Goal: Task Accomplishment & Management: Use online tool/utility

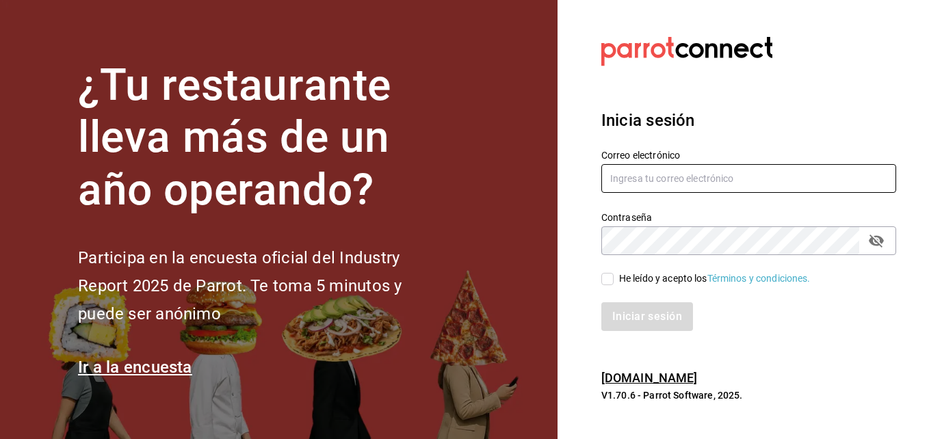
click at [710, 175] on input "text" at bounding box center [748, 178] width 295 height 29
type input "[EMAIL_ADDRESS][DOMAIN_NAME]"
click at [610, 275] on input "He leído y acepto los Términos y condiciones." at bounding box center [607, 279] width 12 height 12
checkbox input "true"
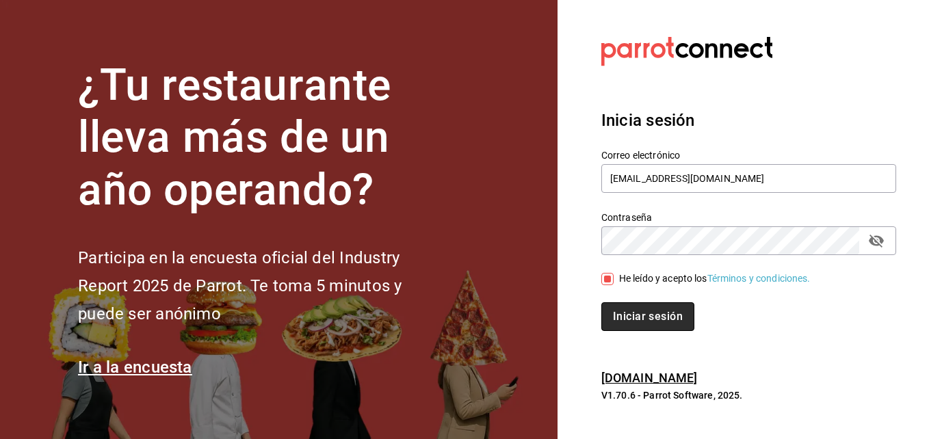
click at [631, 306] on button "Iniciar sesión" at bounding box center [647, 316] width 93 height 29
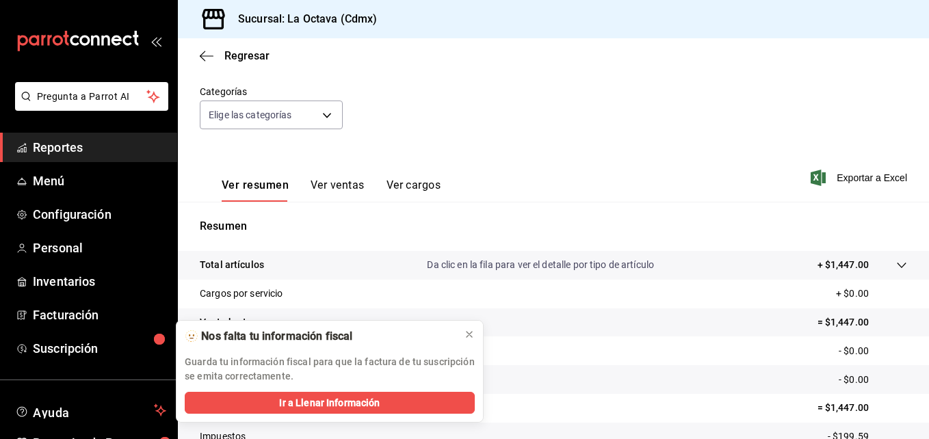
scroll to position [122, 0]
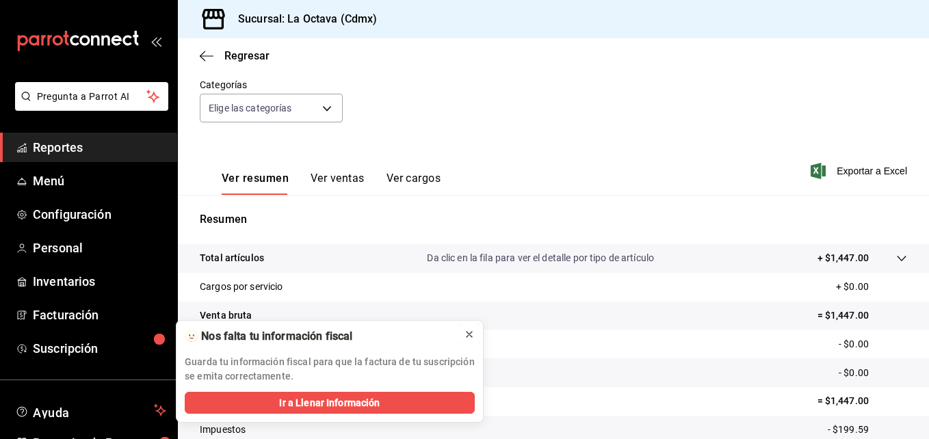
click at [471, 335] on icon at bounding box center [469, 334] width 11 height 11
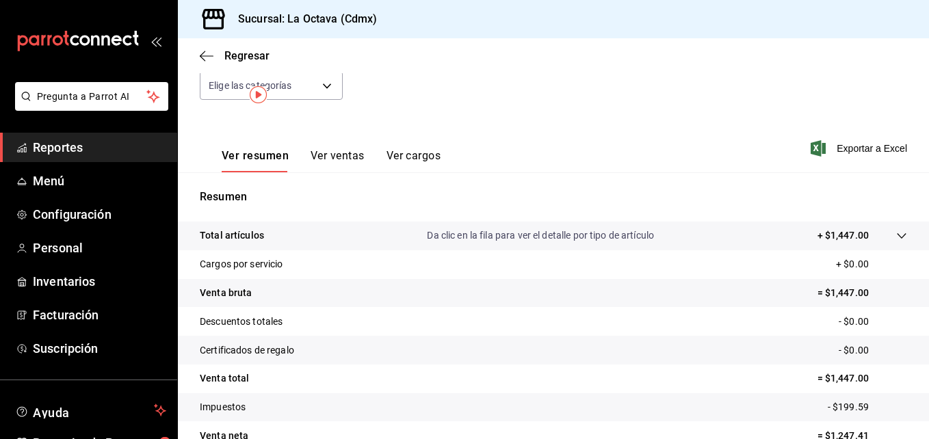
scroll to position [0, 0]
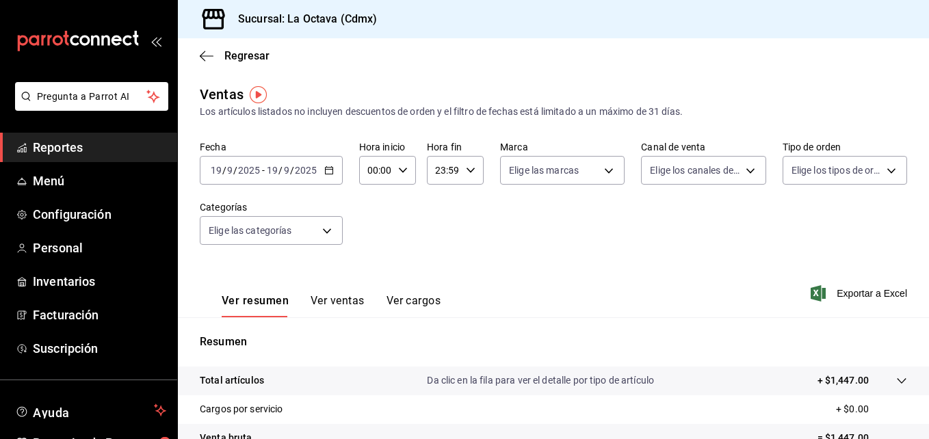
click at [42, 151] on span "Reportes" at bounding box center [99, 147] width 133 height 18
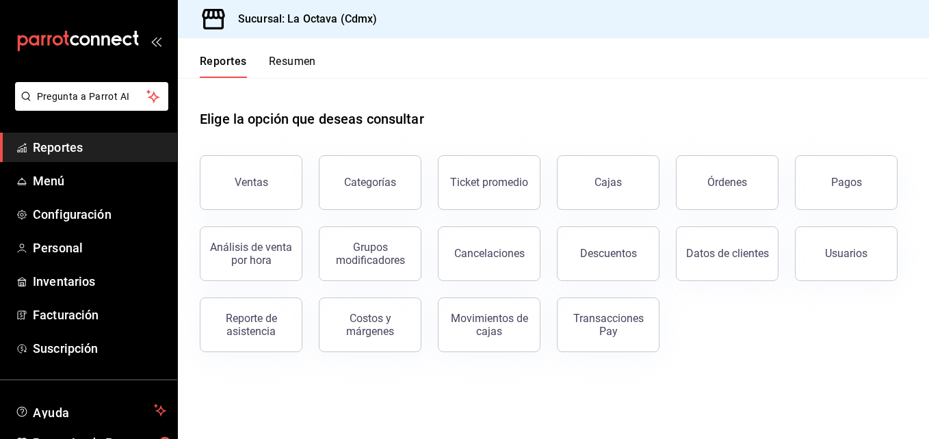
click at [103, 140] on span "Reportes" at bounding box center [99, 147] width 133 height 18
click at [99, 174] on span "Menú" at bounding box center [99, 181] width 133 height 18
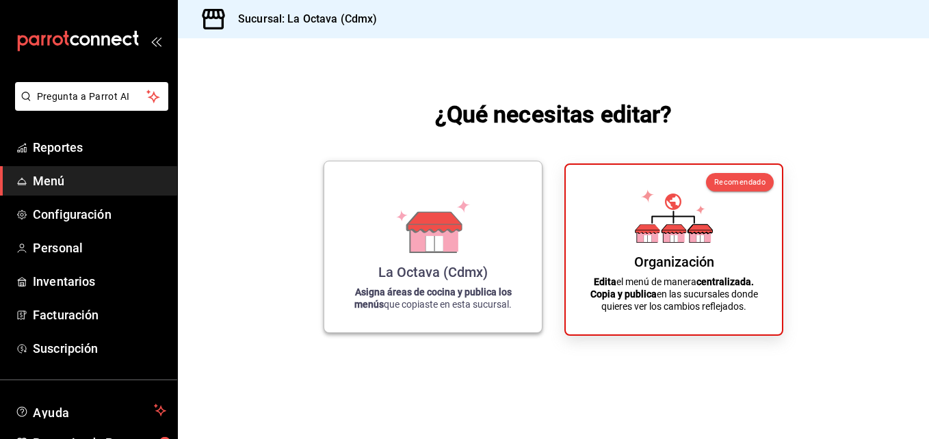
click at [456, 237] on icon at bounding box center [433, 237] width 47 height 29
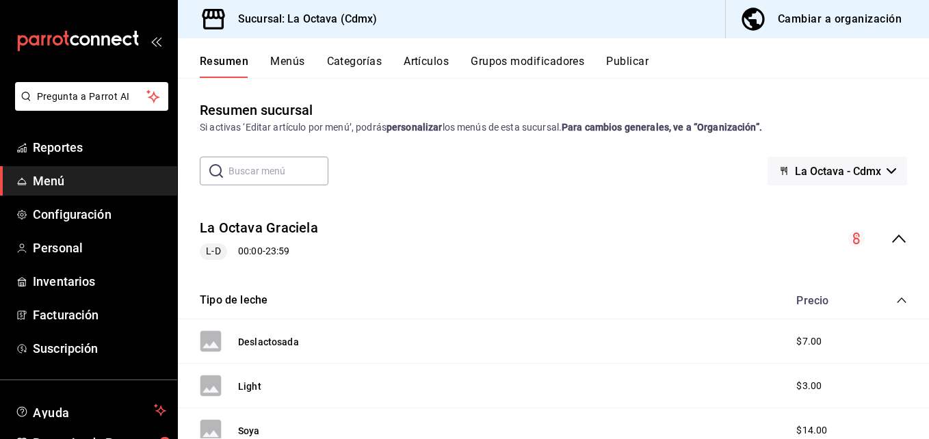
click at [246, 168] on input "text" at bounding box center [278, 170] width 100 height 27
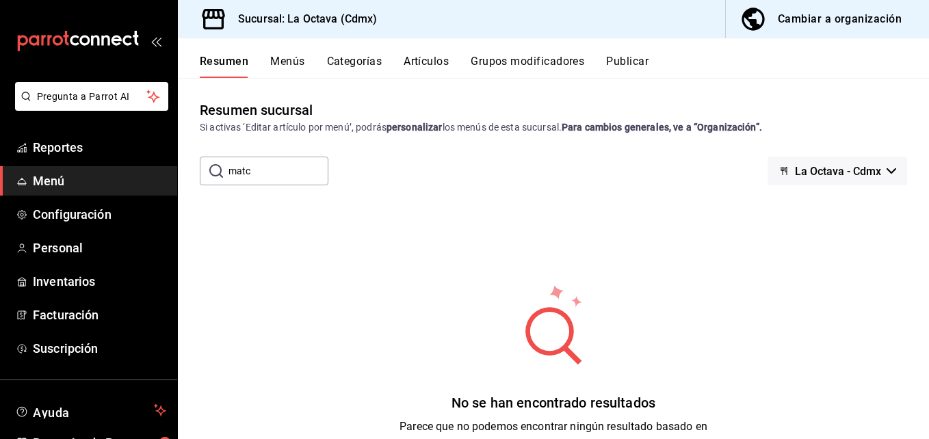
type input "matcha"
click at [417, 68] on button "Artículos" at bounding box center [426, 66] width 45 height 23
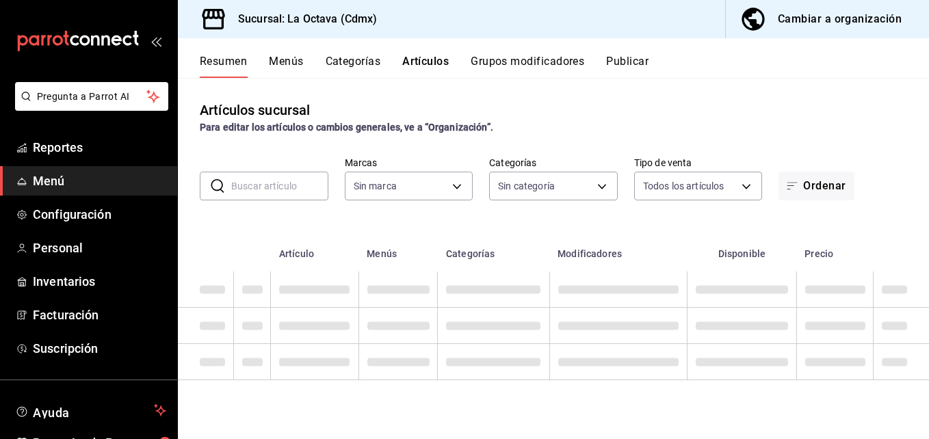
click at [314, 190] on input "text" at bounding box center [279, 185] width 97 height 27
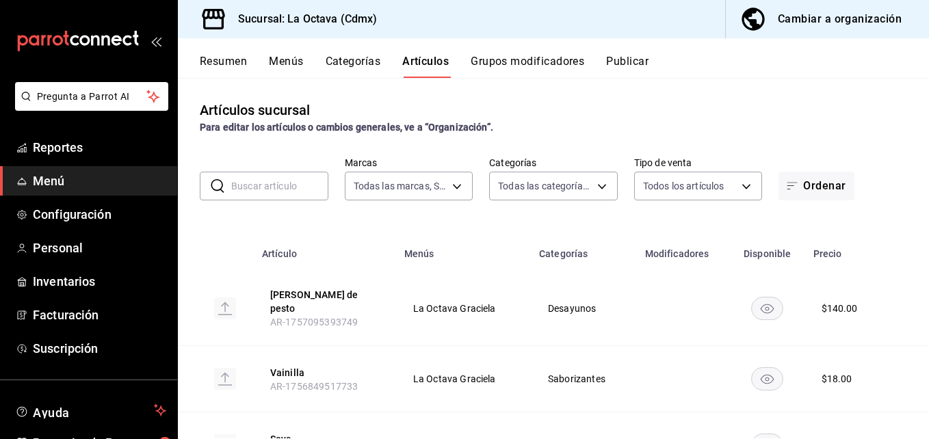
type input "b1ae6310-37b8-4b6d-83b2-57d323bf9055"
type input "3c7cfc73-6145-41e5-abaf-051959e6f1e2,5138fc00-54c0-4427-8601-2999ae53d9c2,99338…"
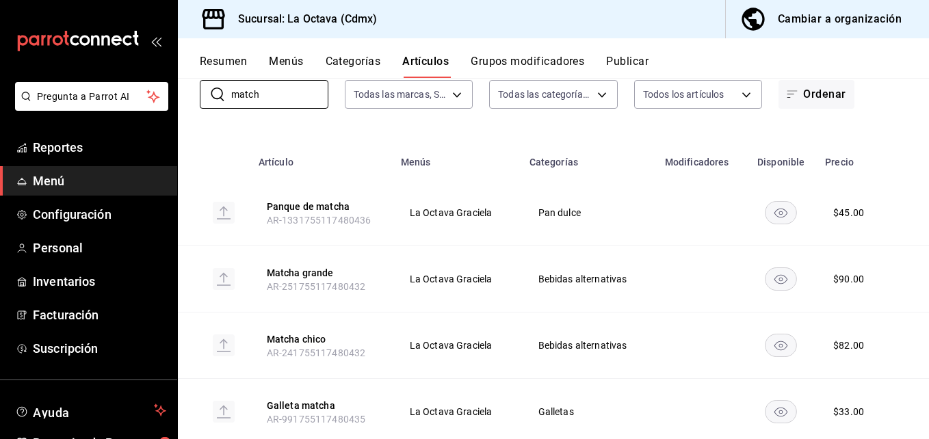
scroll to position [131, 0]
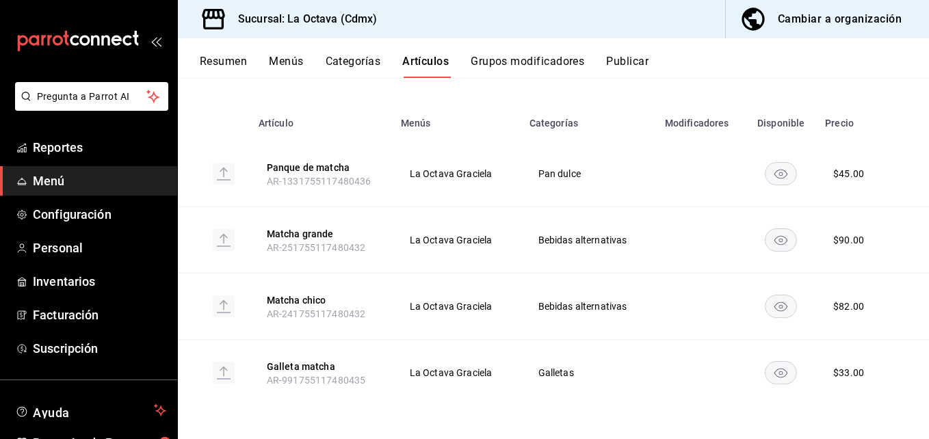
type input "match"
click at [225, 306] on rect at bounding box center [224, 307] width 22 height 22
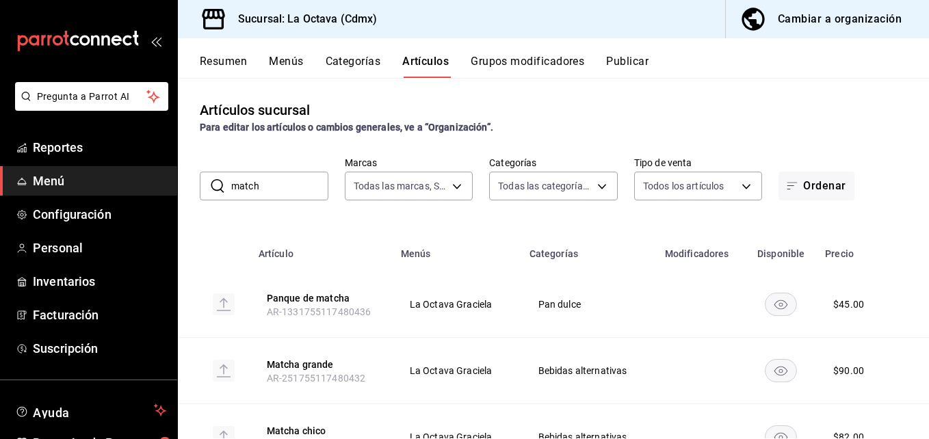
click at [861, 29] on button "Cambiar a organización" at bounding box center [822, 19] width 192 height 38
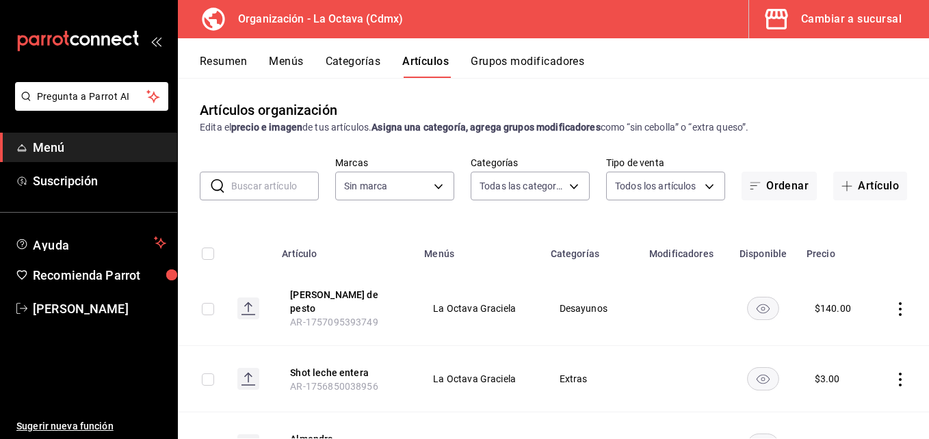
type input "32905a73-5db1-489b-a594-58b4d7bd4a50,e368db44-6cf3-4663-afdd-cc6078b0490a,c01d2…"
type input "9c5dffc8-96f9-4298-949c-5c8737cd2fc4"
click at [287, 185] on input "text" at bounding box center [275, 185] width 88 height 27
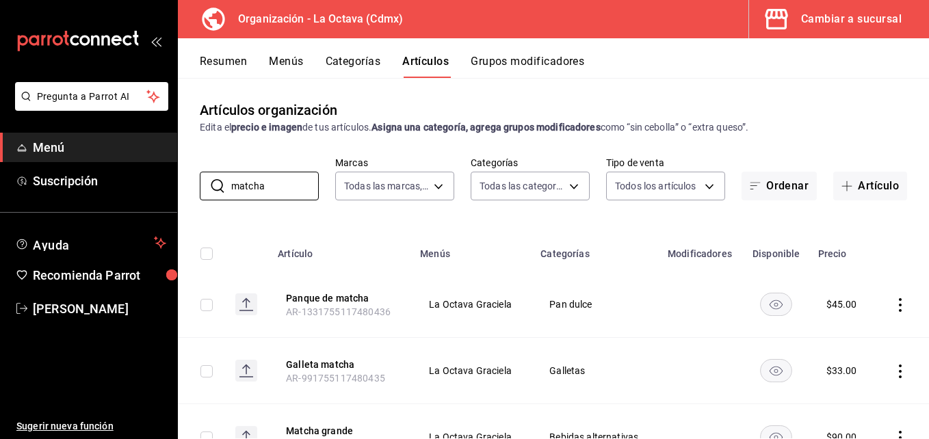
scroll to position [131, 0]
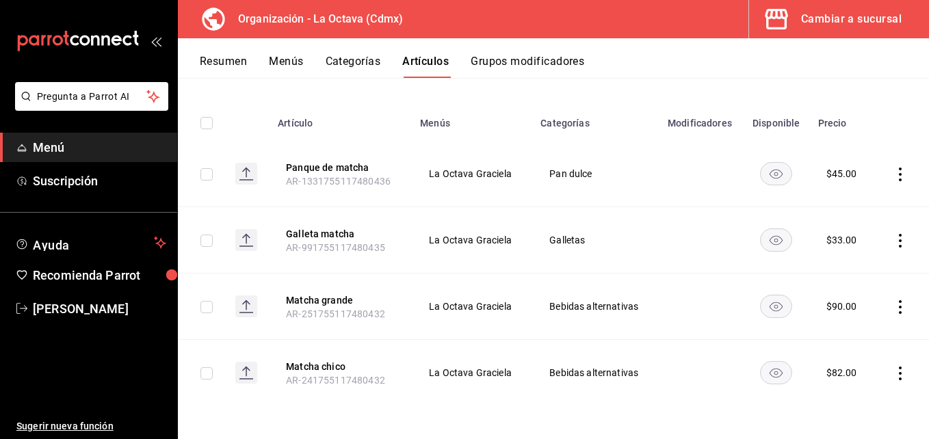
click at [248, 297] on rect at bounding box center [246, 307] width 22 height 22
click at [246, 372] on icon at bounding box center [246, 371] width 1 height 9
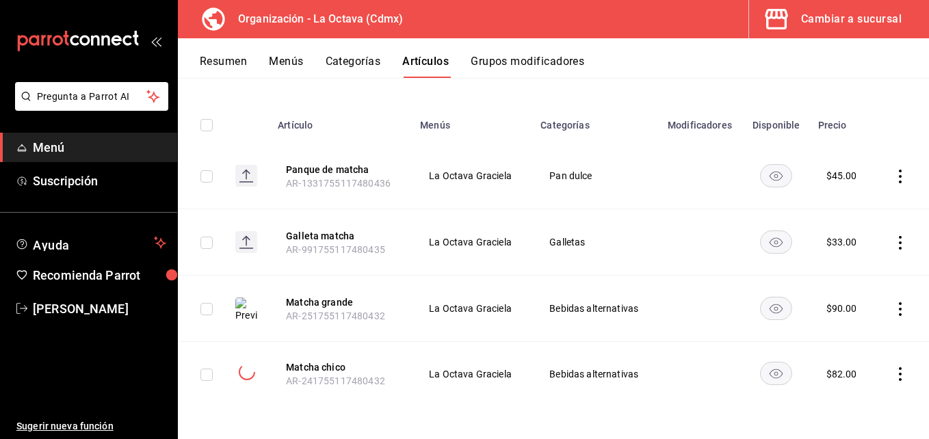
scroll to position [0, 0]
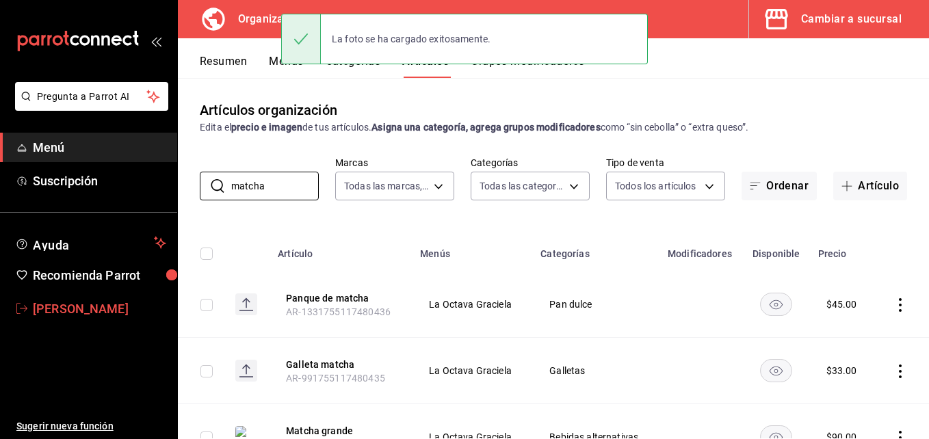
drag, startPoint x: 278, startPoint y: 196, endPoint x: 149, endPoint y: 302, distance: 167.2
click at [149, 302] on div "Pregunta a Parrot AI Menú Suscripción Ayuda Recomienda Parrot [PERSON_NAME] Sug…" at bounding box center [464, 219] width 929 height 439
type input "chai"
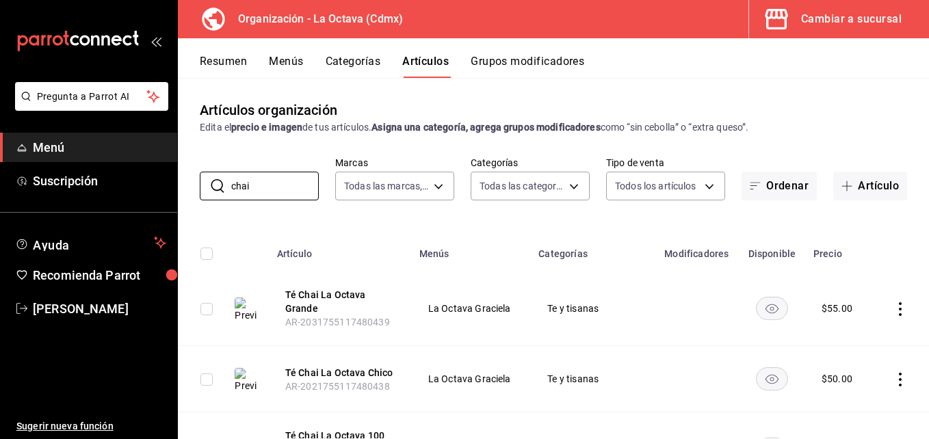
drag, startPoint x: 276, startPoint y: 181, endPoint x: 189, endPoint y: 194, distance: 88.5
click at [189, 194] on div "​ chai ​ Marcas Todas las marcas, Sin marca 9c5dffc8-96f9-4298-949c-5c8737cd2fc…" at bounding box center [553, 179] width 751 height 44
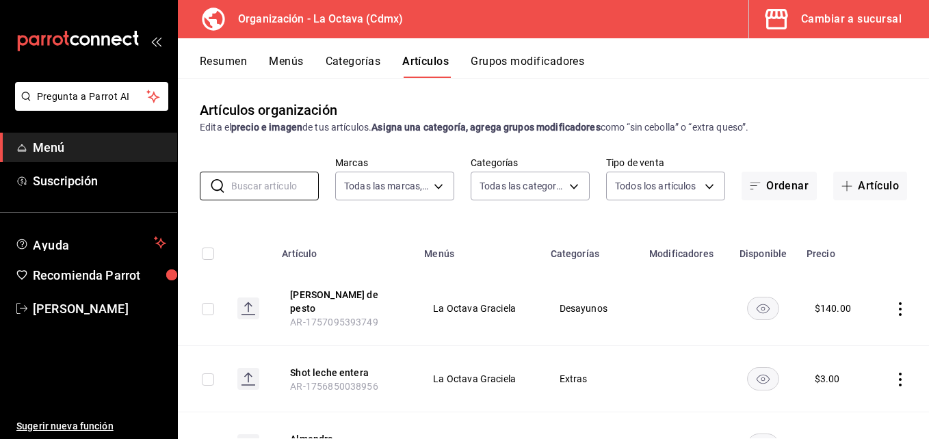
click at [289, 66] on button "Menús" at bounding box center [286, 66] width 34 height 23
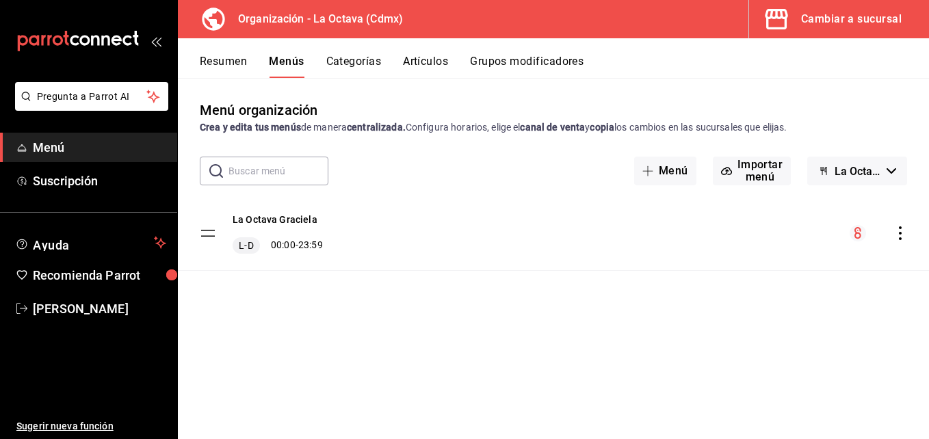
click at [902, 228] on icon "actions" at bounding box center [900, 233] width 3 height 14
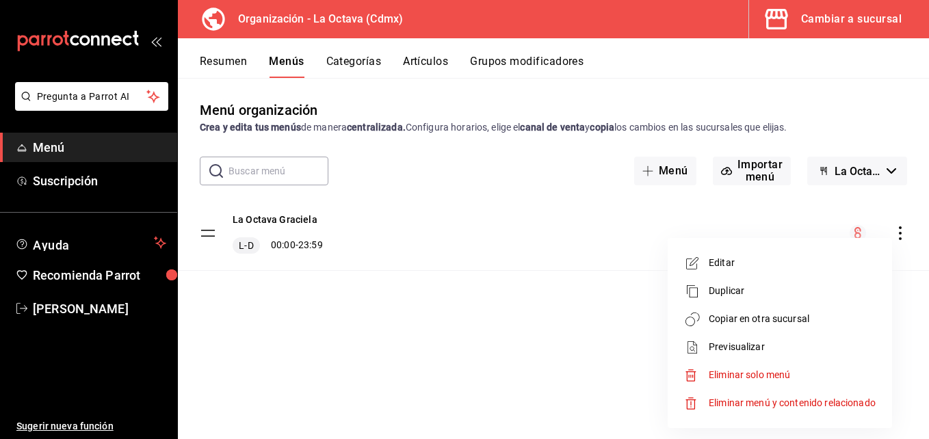
click at [722, 314] on span "Copiar en otra sucursal" at bounding box center [792, 319] width 167 height 14
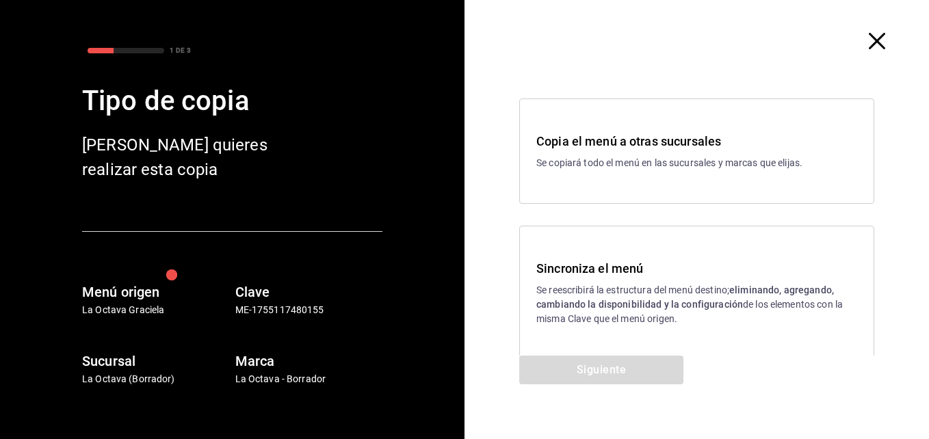
click at [588, 289] on p "Se reescribirá la estructura del menú destino; eliminando, agregando, cambiando…" at bounding box center [696, 304] width 321 height 43
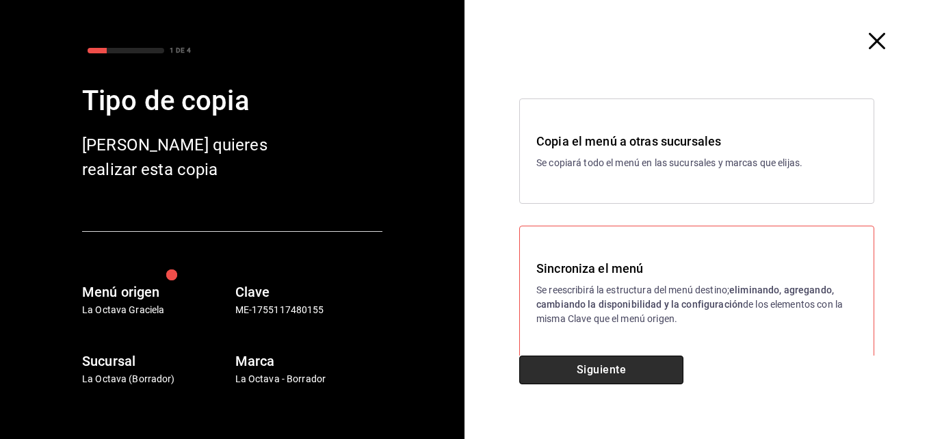
click at [613, 365] on button "Siguiente" at bounding box center [601, 370] width 164 height 29
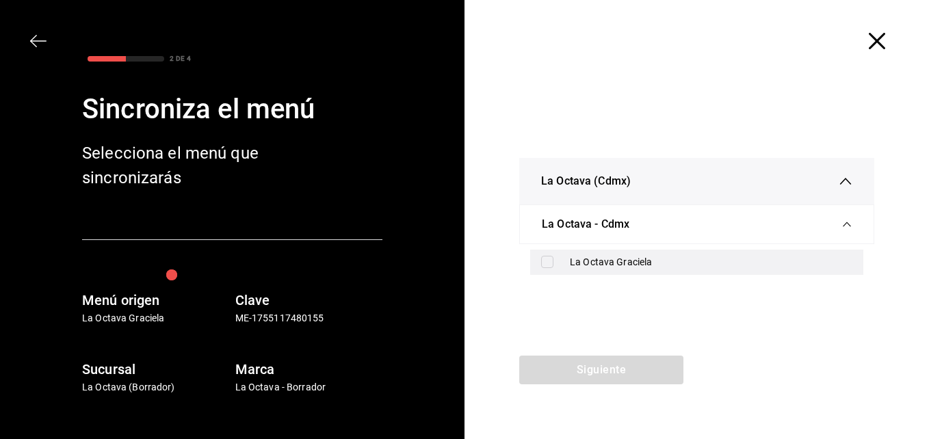
click at [648, 258] on div "La Octava Graciela" at bounding box center [711, 262] width 283 height 14
checkbox input "true"
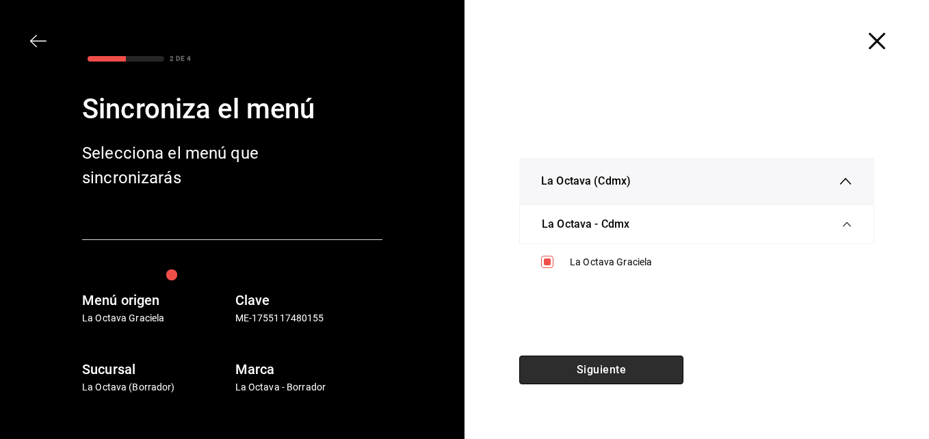
click at [608, 373] on button "Siguiente" at bounding box center [601, 370] width 164 height 29
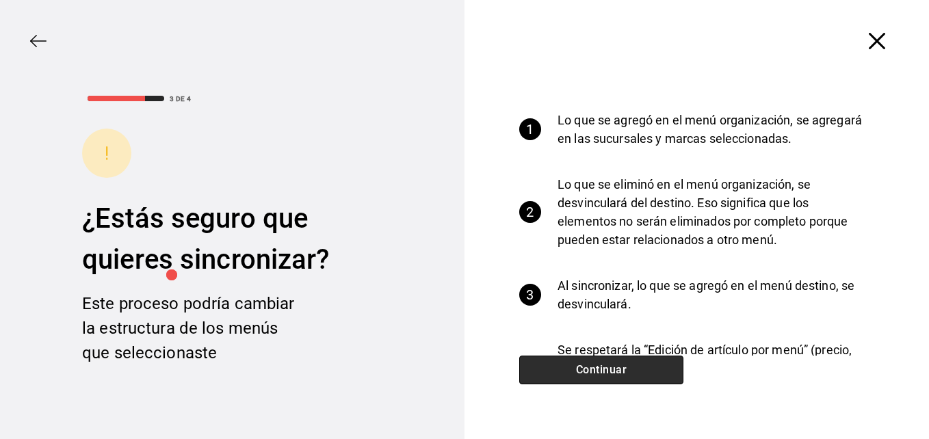
click at [608, 373] on button "Continuar" at bounding box center [601, 370] width 164 height 29
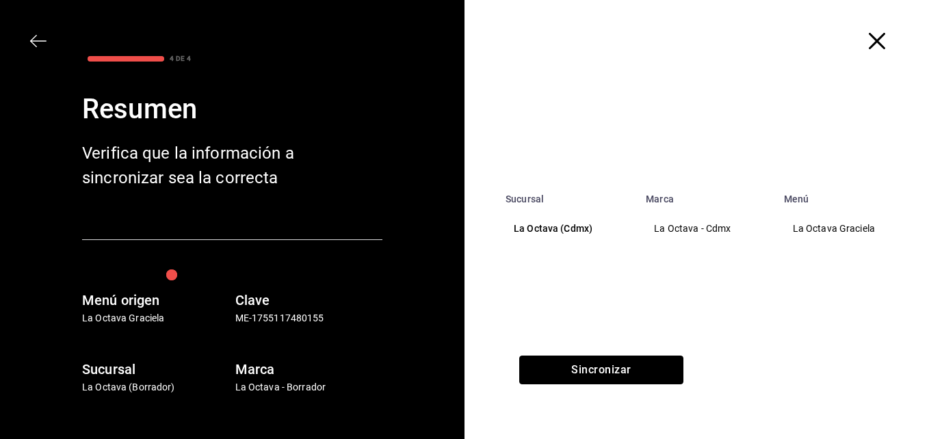
drag, startPoint x: 608, startPoint y: 373, endPoint x: 645, endPoint y: 211, distance: 166.3
click at [645, 211] on div "Sucursal Marca Menú La Octava (Cdmx) La Octava - Cdmx La [PERSON_NAME]" at bounding box center [696, 219] width 464 height 439
click at [584, 239] on th "La Octava (Cdmx)" at bounding box center [567, 229] width 140 height 49
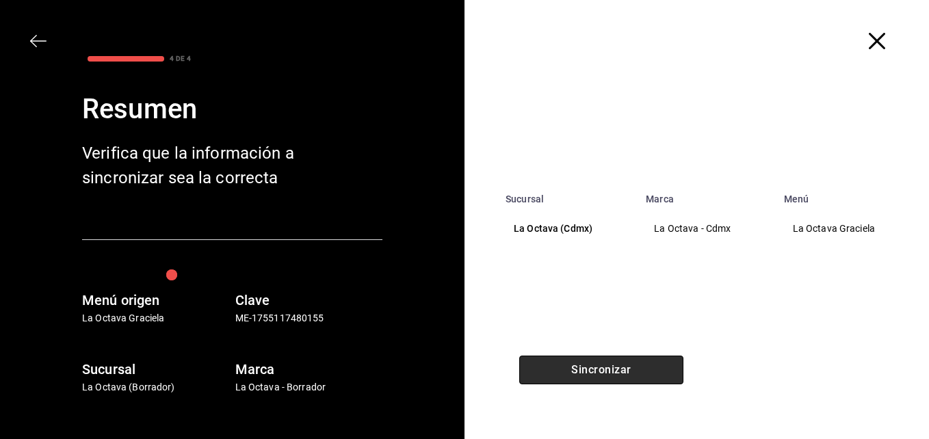
click at [568, 365] on button "Sincronizar" at bounding box center [601, 370] width 164 height 29
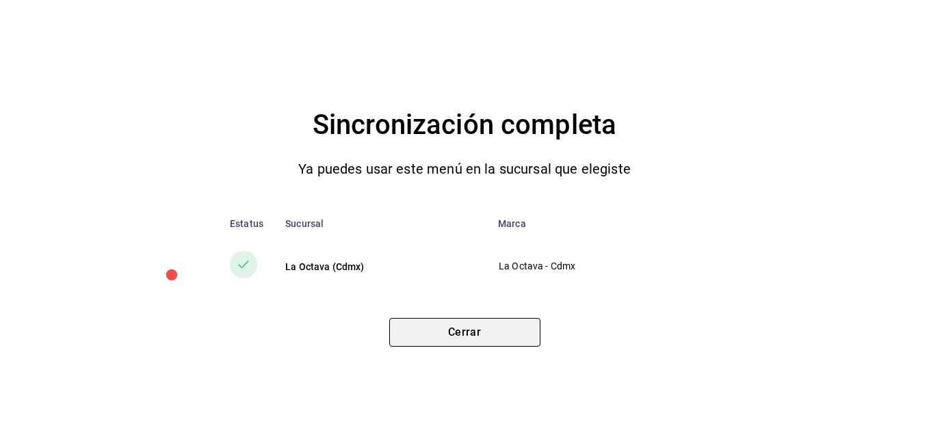
click at [477, 337] on button "Cerrar" at bounding box center [464, 332] width 151 height 29
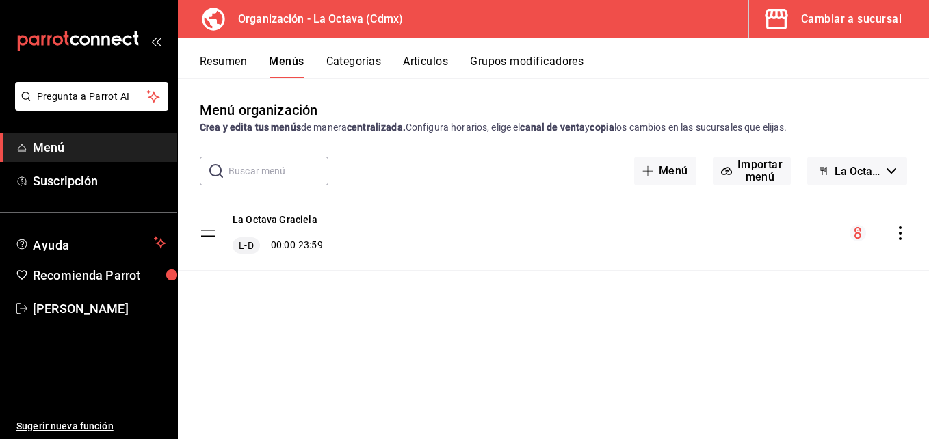
click at [238, 66] on button "Resumen" at bounding box center [223, 66] width 47 height 23
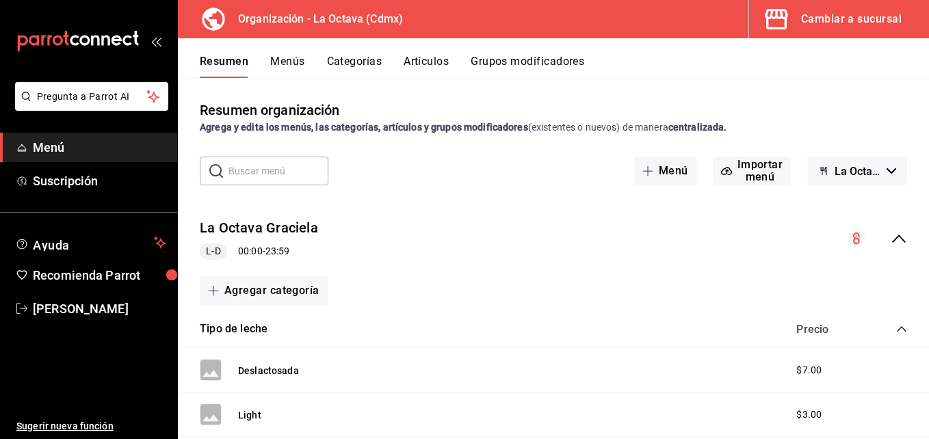
click at [267, 170] on input "text" at bounding box center [278, 170] width 100 height 27
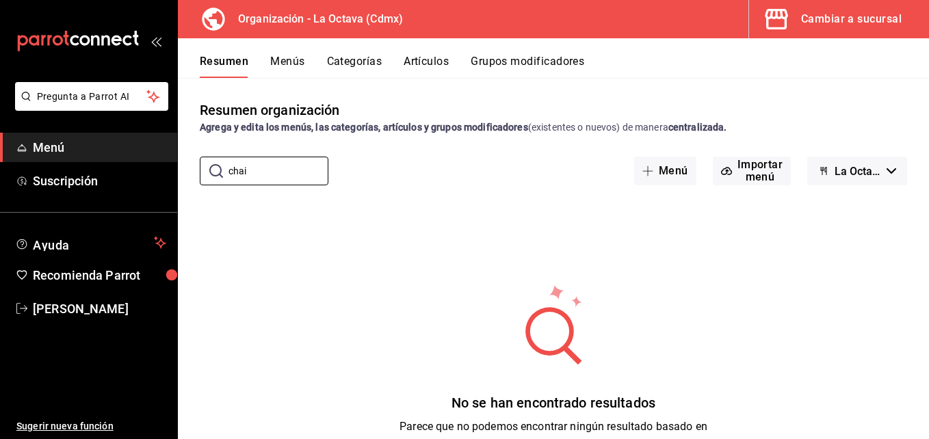
type input "chai"
click at [787, 11] on icon "button" at bounding box center [776, 18] width 27 height 27
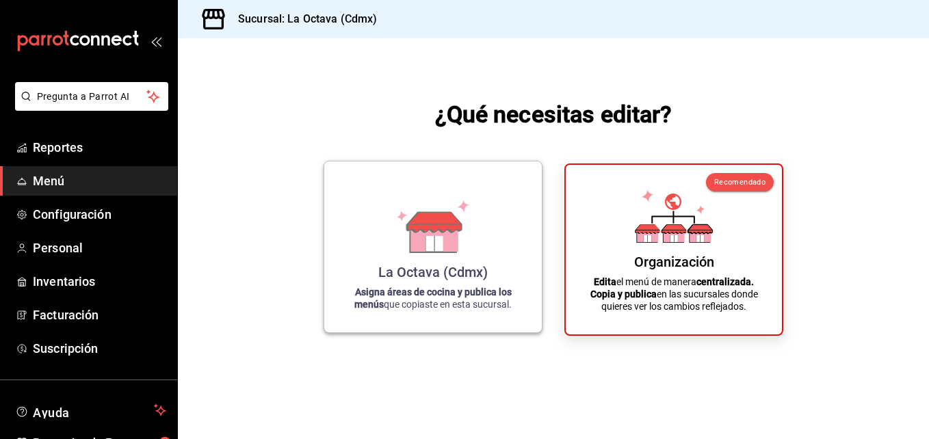
click at [441, 274] on div "La Octava (Cdmx)" at bounding box center [432, 272] width 109 height 16
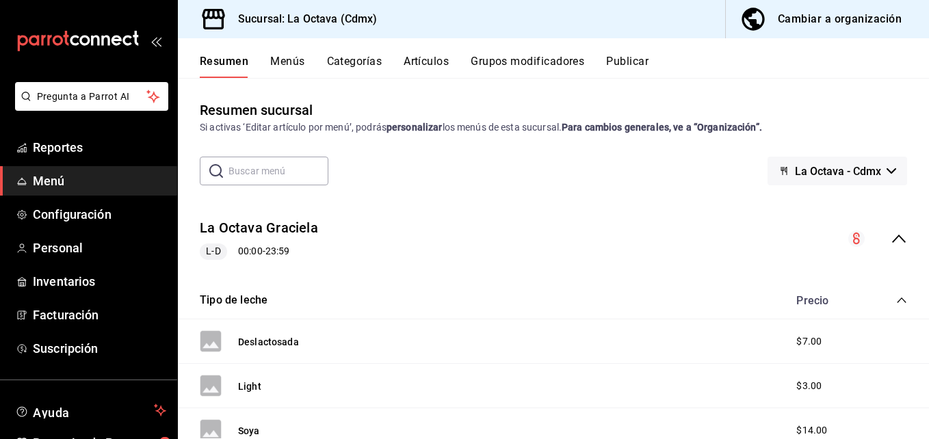
click at [267, 176] on input "text" at bounding box center [278, 170] width 100 height 27
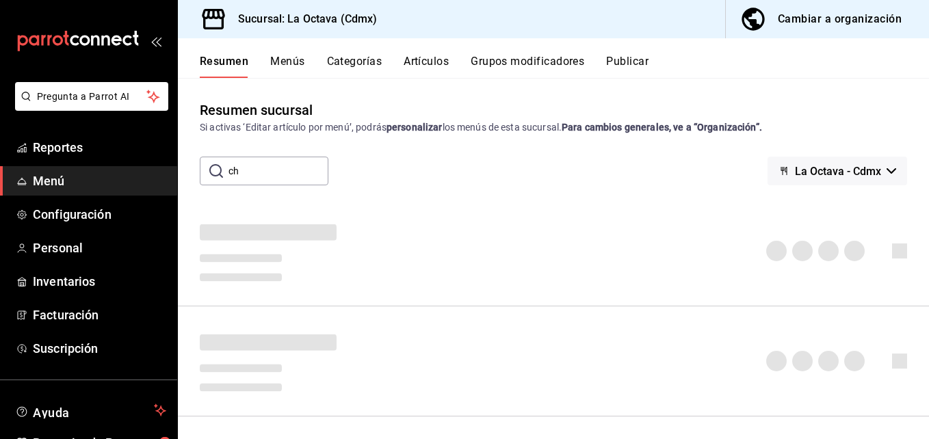
type input "c"
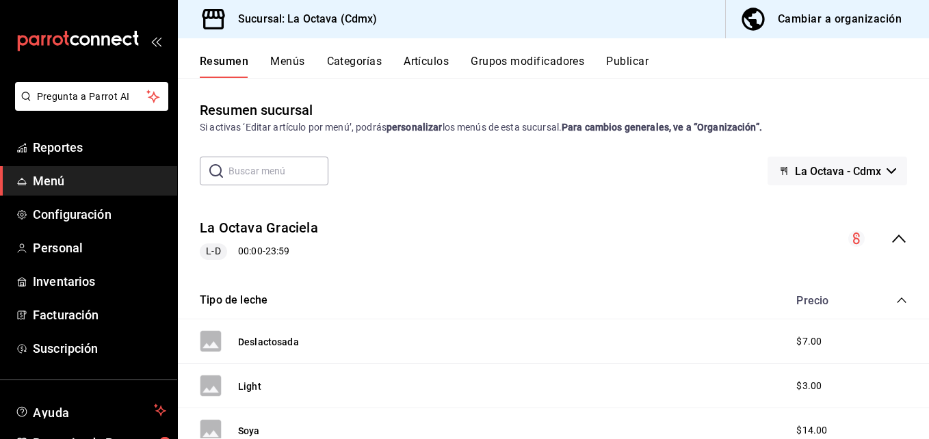
click at [427, 59] on button "Artículos" at bounding box center [426, 66] width 45 height 23
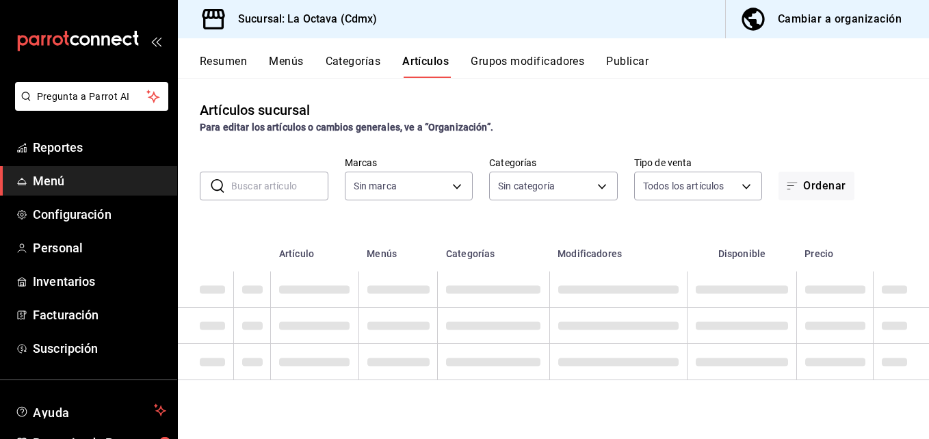
paste input "[PERSON_NAME] $5,025 [PERSON_NAME] $1,135 [PERSON_NAME] $2,525 [PERSON_NAME] $4…"
type input "[PERSON_NAME] $5,025 [PERSON_NAME] $1,135 [PERSON_NAME] $2,525 [PERSON_NAME] $4…"
type input "b1ae6310-37b8-4b6d-83b2-57d323bf9055"
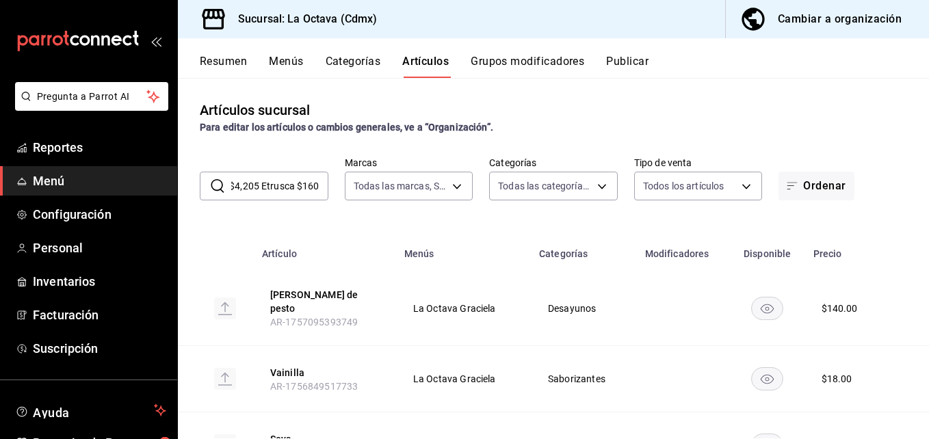
type input "3c7cfc73-6145-41e5-abaf-051959e6f1e2,5138fc00-54c0-4427-8601-2999ae53d9c2,99338…"
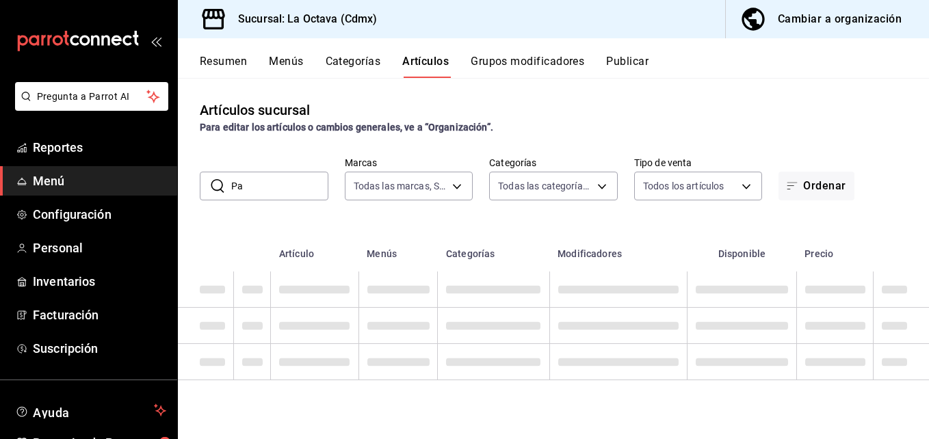
scroll to position [0, 0]
type input "P"
type input "c"
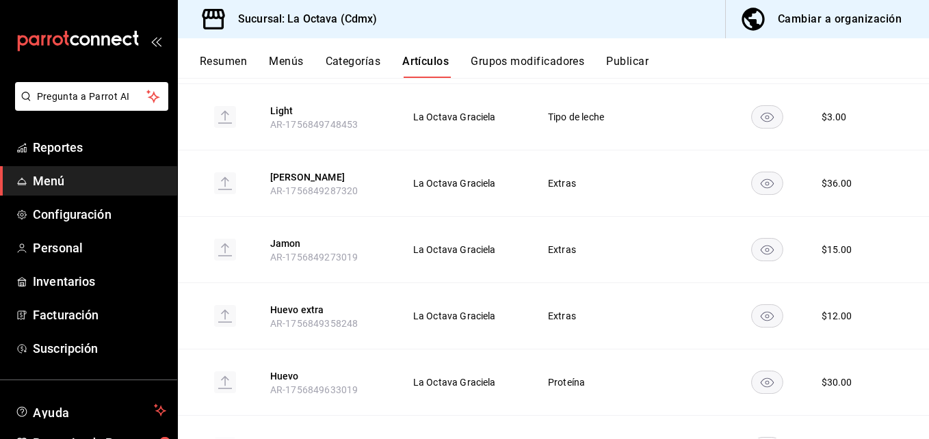
scroll to position [856, 0]
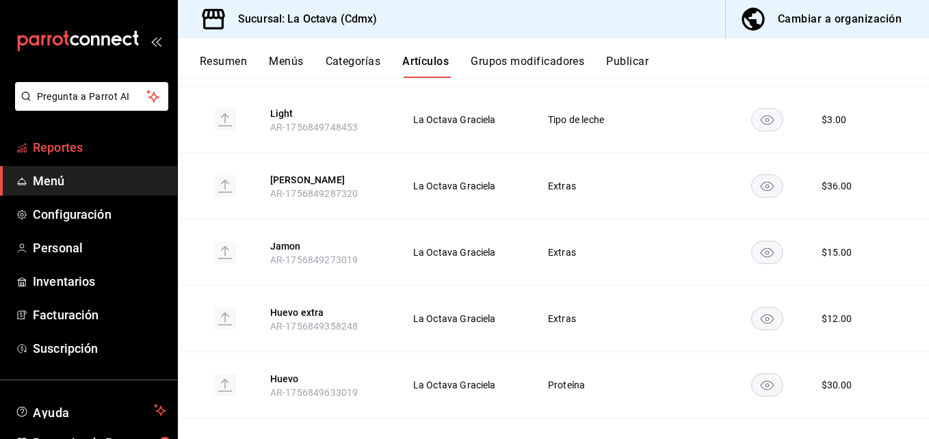
click at [58, 148] on span "Reportes" at bounding box center [99, 147] width 133 height 18
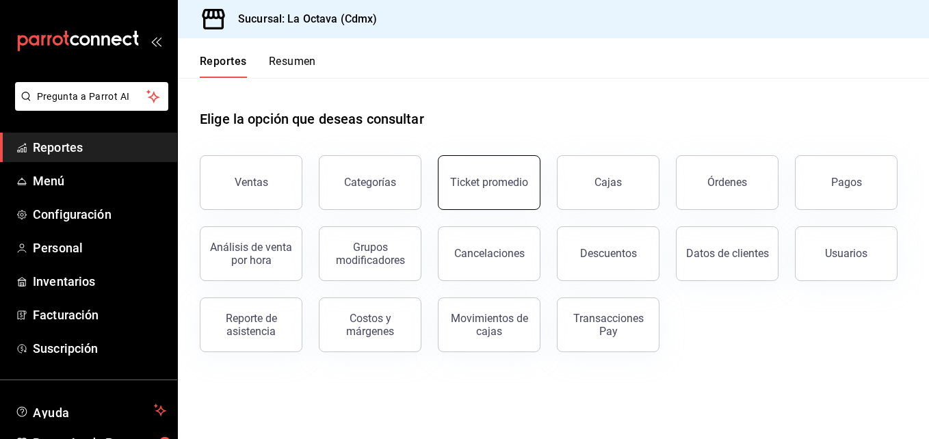
click at [490, 187] on div "Ticket promedio" at bounding box center [489, 182] width 78 height 13
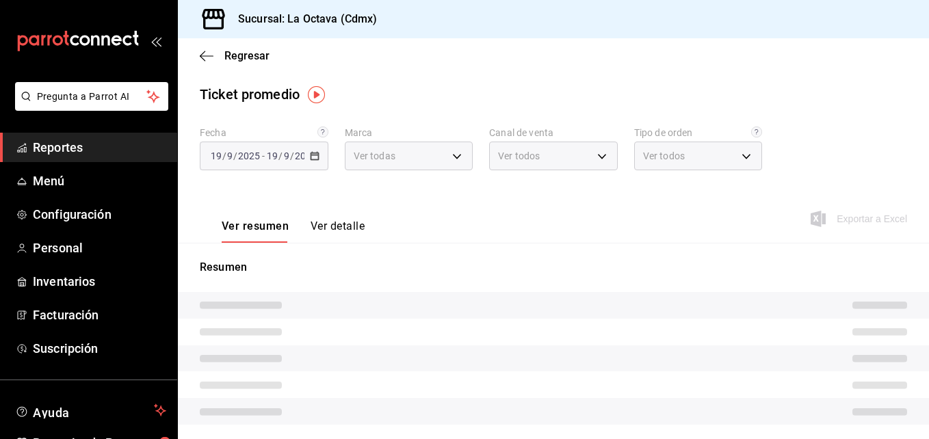
type input "b1ae6310-37b8-4b6d-83b2-57d323bf9055"
type input "PARROT,UBER_EATS,RAPPI,DIDI_FOOD,ONLINE"
type input "99866847-2842-424a-8bc1-04d3309ff439,bf533eb5-71e3-412d-b510-2fd50b65fde4,2b6cf…"
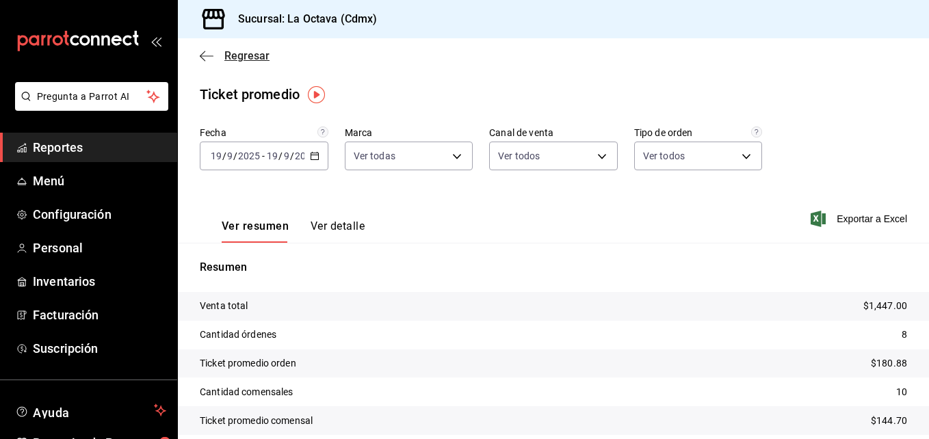
click at [209, 57] on icon "button" at bounding box center [207, 56] width 14 height 12
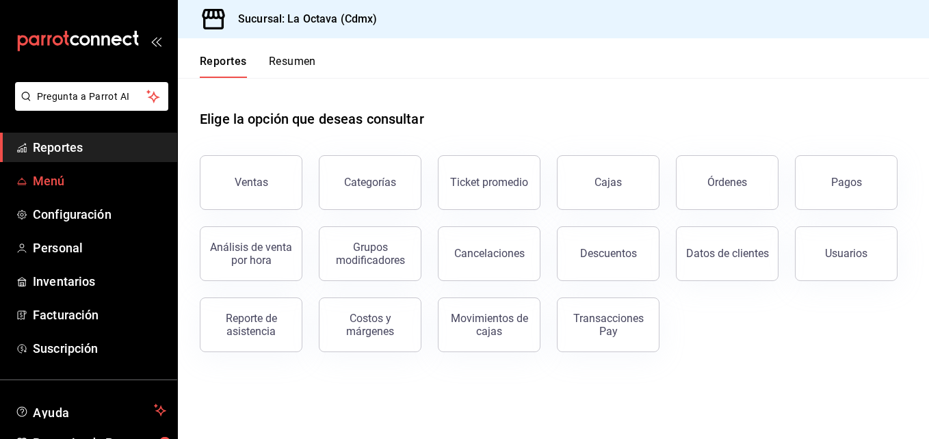
click at [118, 174] on span "Menú" at bounding box center [99, 181] width 133 height 18
